Goal: Check status: Check status

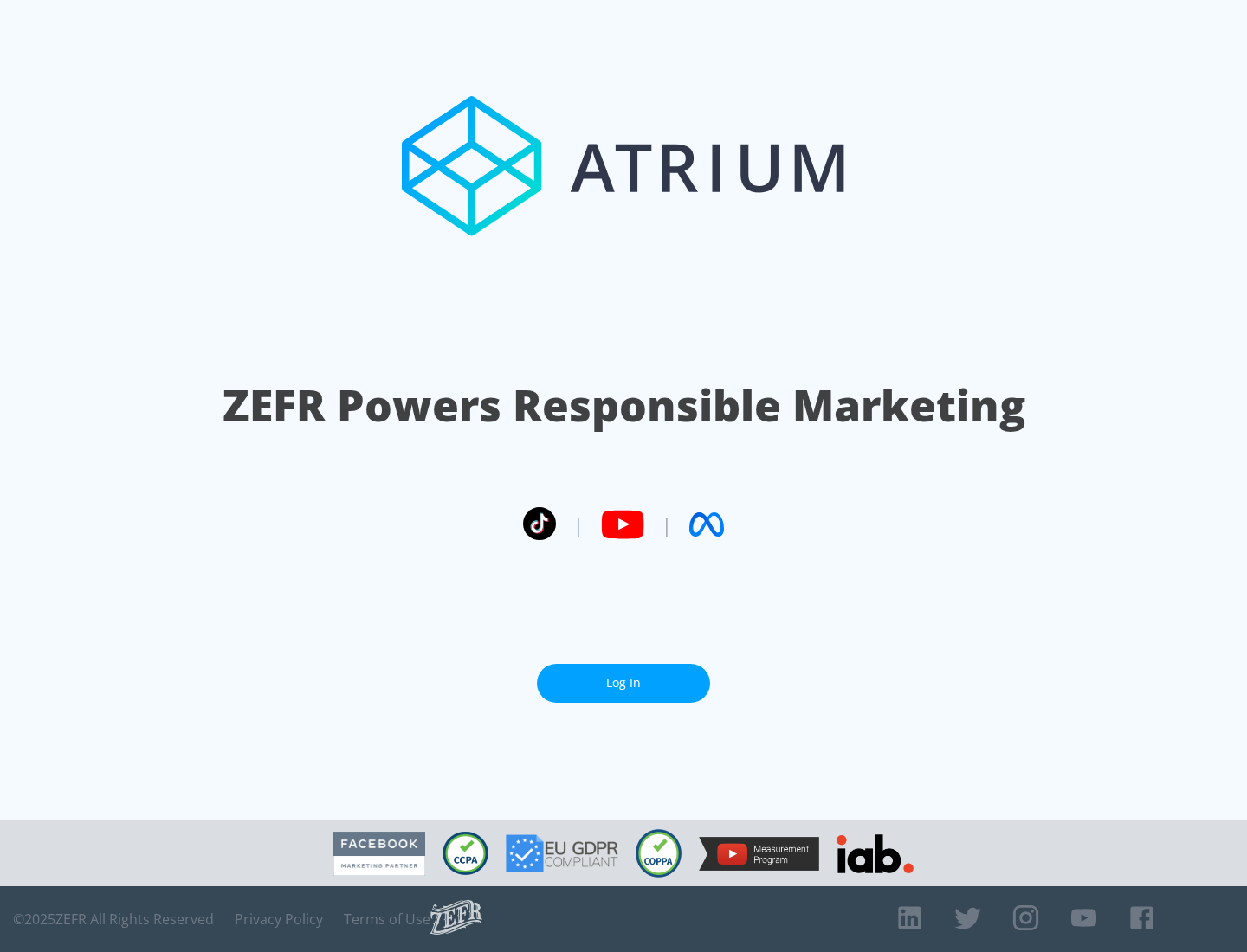
click at [624, 683] on link "Log In" at bounding box center [623, 684] width 173 height 39
